Goal: Book appointment/travel/reservation

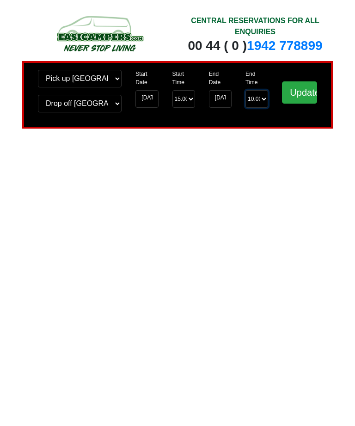
click at [262, 97] on select "End Time 10.00 -------- 08.00 am 09.00 am 10.00 am 11.00 am (Sunday Only)" at bounding box center [256, 99] width 23 height 18
click at [263, 98] on select "End Time 10.00 -------- 08.00 am 09.00 am 10.00 am 11.00 am (Sunday Only)" at bounding box center [256, 99] width 23 height 18
select select "11.00"
click at [306, 94] on input "Update" at bounding box center [299, 92] width 35 height 22
click at [262, 103] on select "End Time 11.00 -------- 08.00 am 09.00 am 10.00 am 11.00 am (Sunday Only)" at bounding box center [256, 99] width 23 height 18
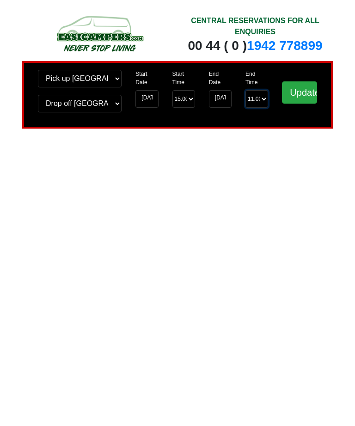
select select "10.00"
click at [306, 91] on input "Update" at bounding box center [299, 92] width 35 height 22
click at [302, 90] on input "Update" at bounding box center [299, 92] width 35 height 22
